Goal: Information Seeking & Learning: Learn about a topic

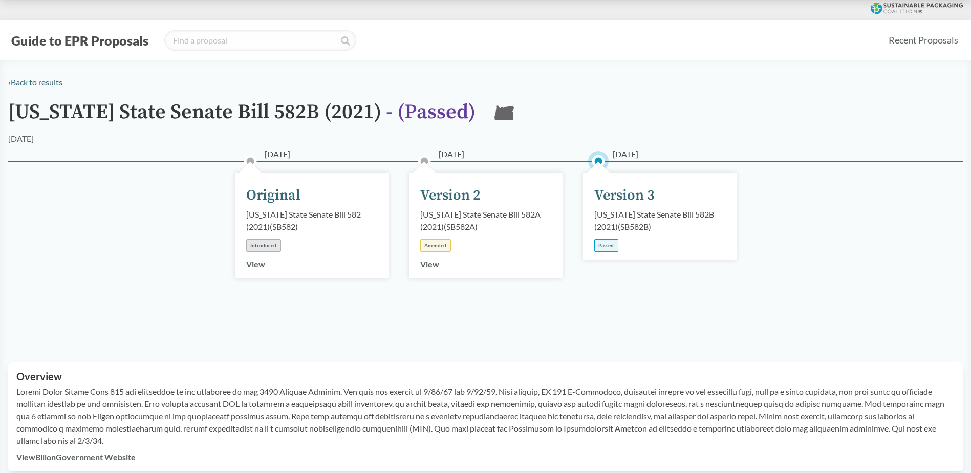
click at [602, 246] on div "Passed" at bounding box center [606, 245] width 24 height 13
click at [621, 201] on div "Version 3" at bounding box center [624, 195] width 60 height 21
click at [619, 192] on div "Version 3" at bounding box center [624, 195] width 60 height 21
click at [606, 172] on div "[DATE] Version 3 [US_STATE] State Senate Bill 582B (2021) ( SB582B ) Passed" at bounding box center [660, 216] width 154 height 88
click at [612, 201] on div "Version 3" at bounding box center [624, 195] width 60 height 21
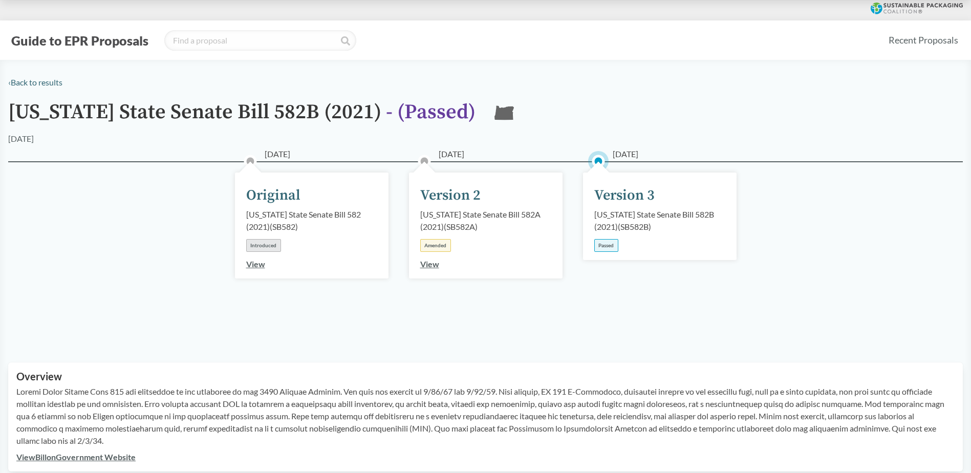
click at [619, 214] on div "[US_STATE] State Senate Bill 582B (2021) ( SB582B )" at bounding box center [659, 220] width 131 height 25
click at [621, 224] on div "[US_STATE] State Senate Bill 582B (2021) ( SB582B )" at bounding box center [659, 220] width 131 height 25
click at [779, 214] on div "[DATE] Original [US_STATE] State Senate Bill 582 (2021) ( SB582 ) Introduced Vi…" at bounding box center [485, 249] width 955 height 177
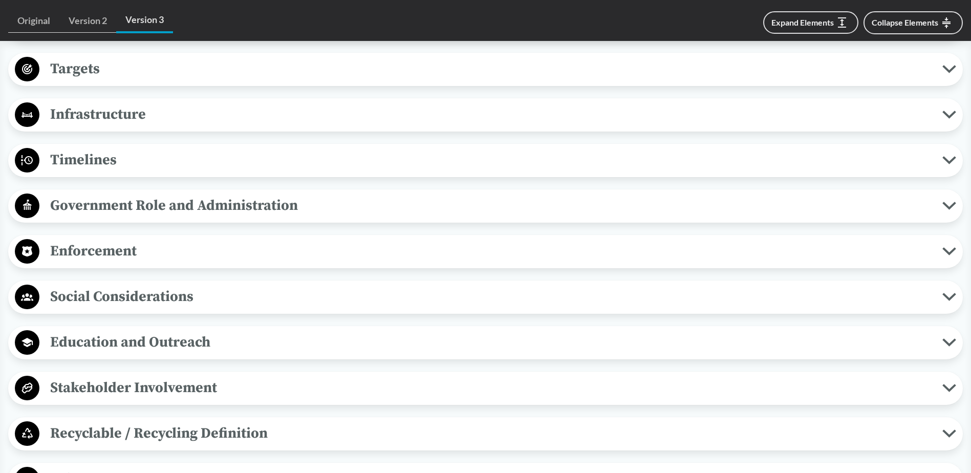
scroll to position [870, 0]
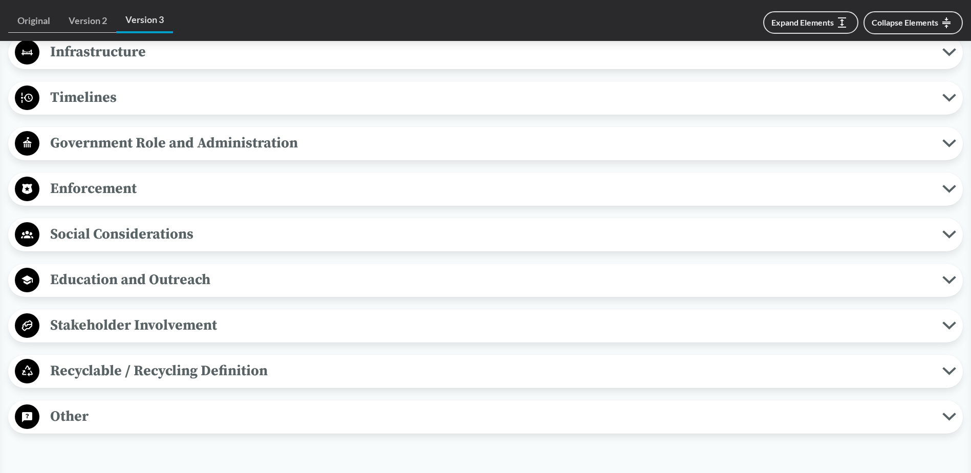
click at [941, 182] on span "Enforcement" at bounding box center [490, 188] width 903 height 23
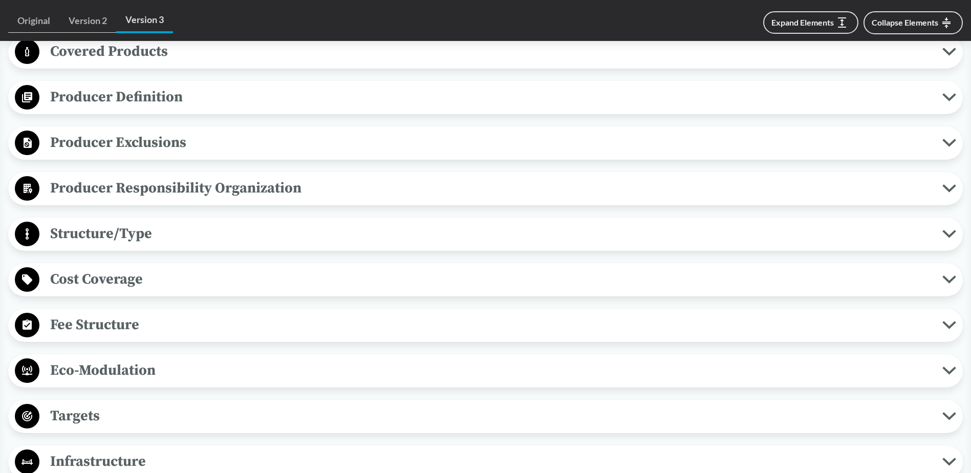
scroll to position [154, 0]
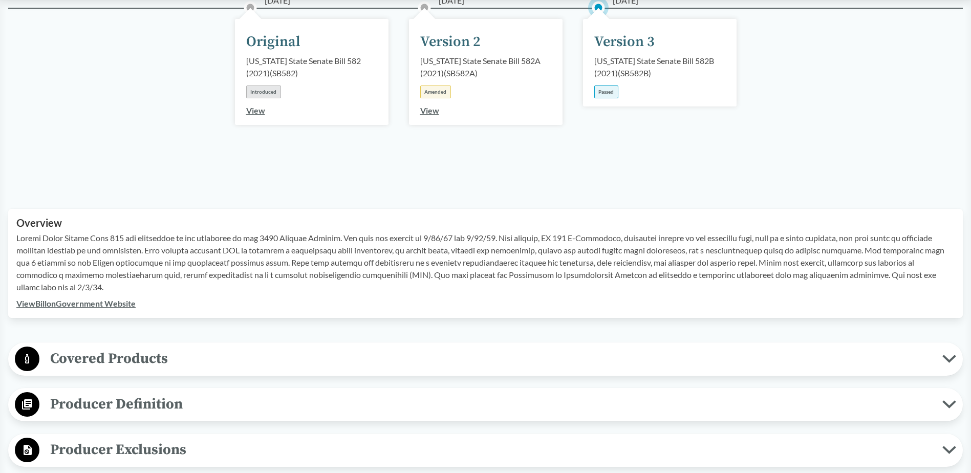
click at [78, 303] on link "View Bill on Government Website" at bounding box center [75, 303] width 119 height 10
